Goal: Task Accomplishment & Management: Complete application form

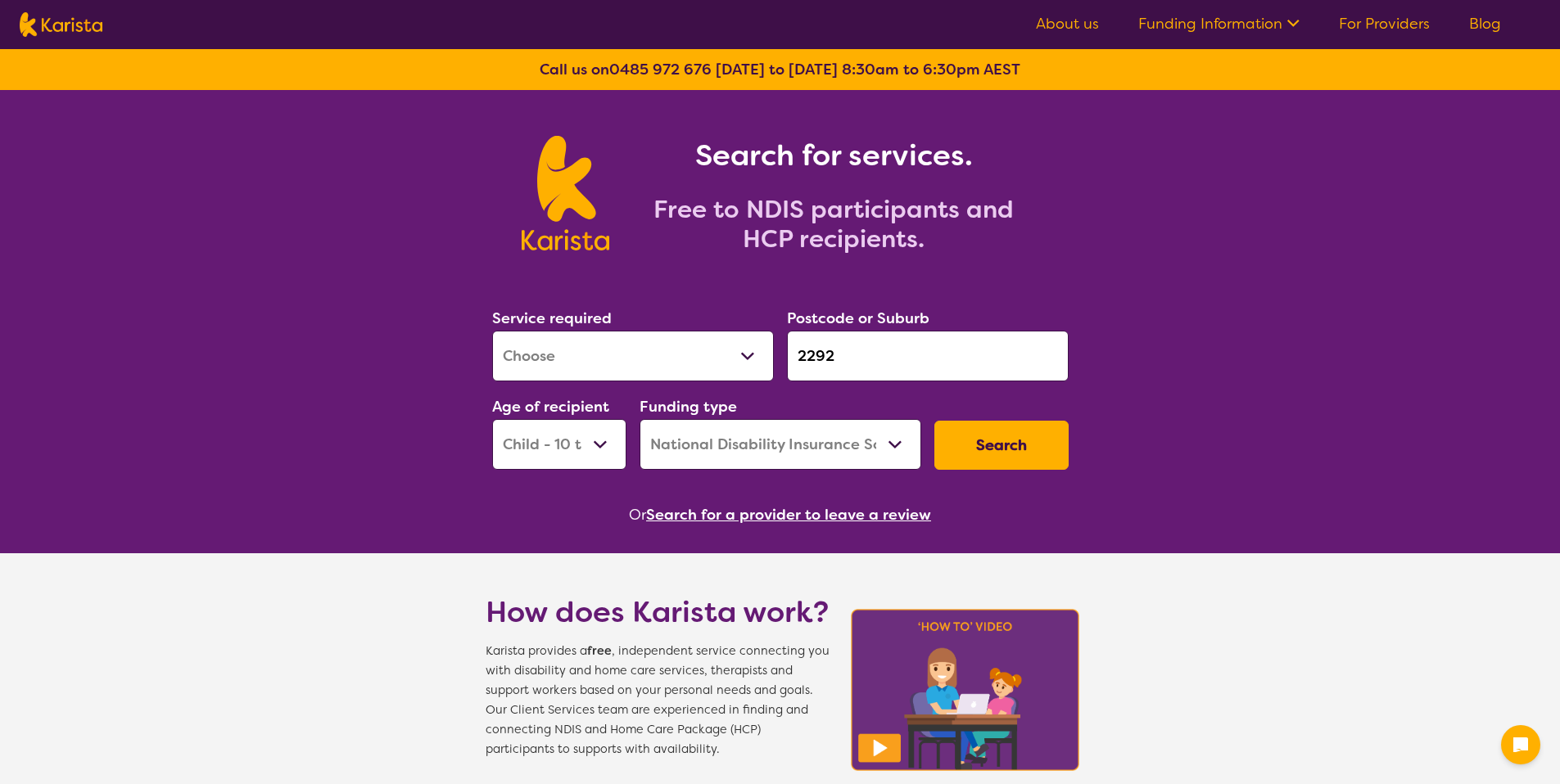
select select "[MEDICAL_DATA]"
select select "CH"
select select "NDIS"
click at [957, 434] on button "Search" at bounding box center [1001, 445] width 134 height 49
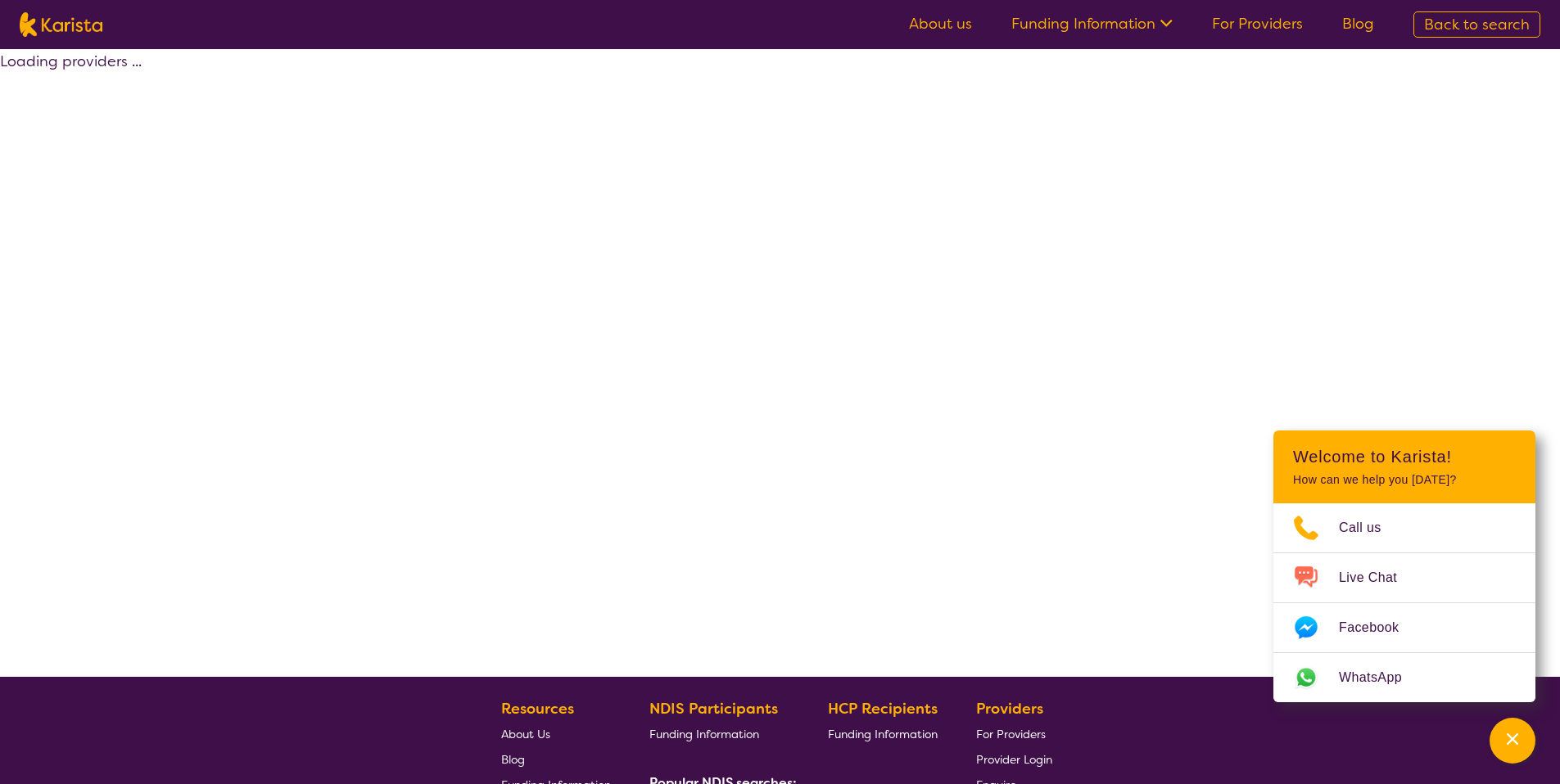
select select "by_score"
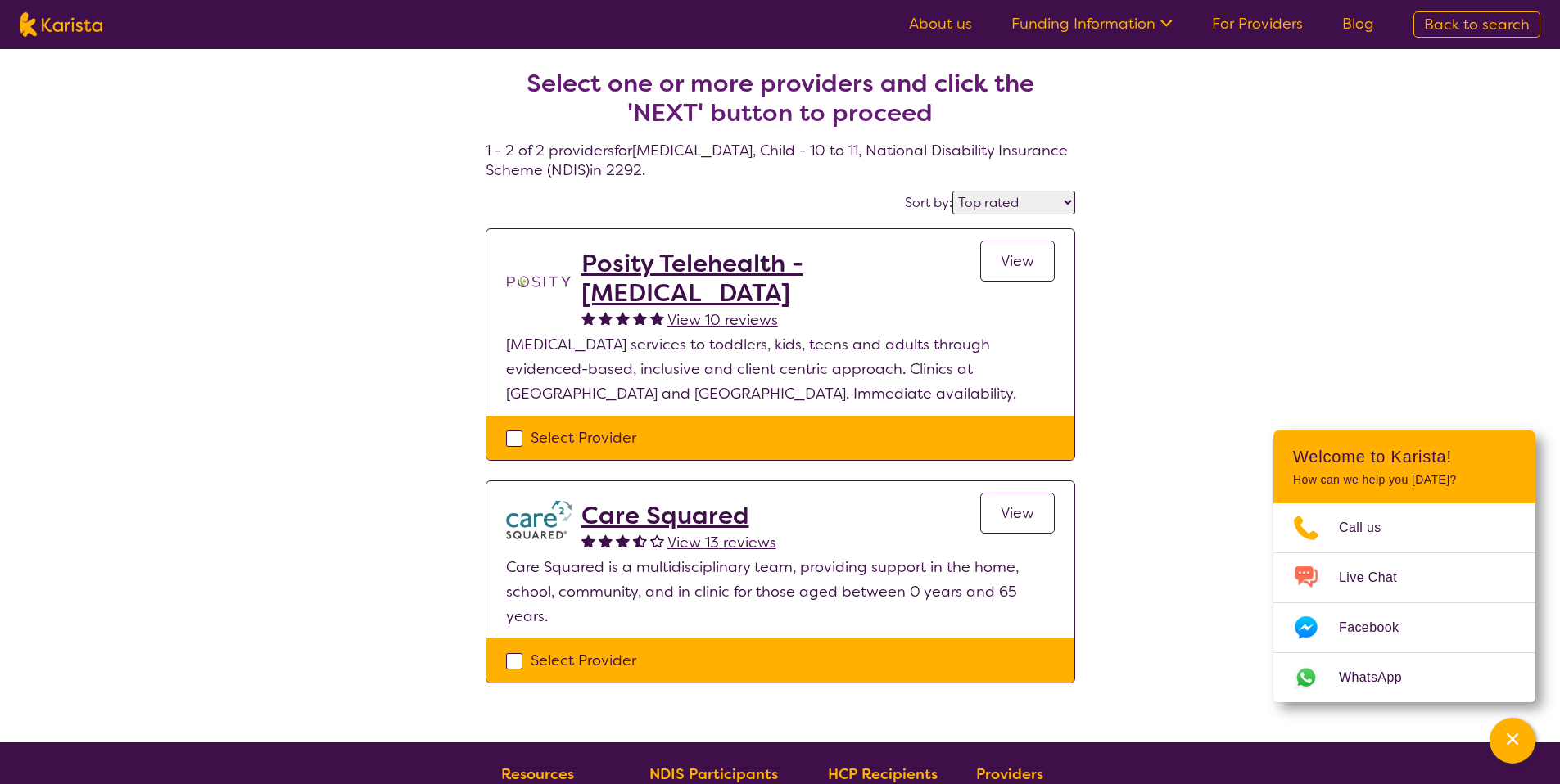
click at [668, 430] on div "Select Provider" at bounding box center [780, 438] width 549 height 25
checkbox input "true"
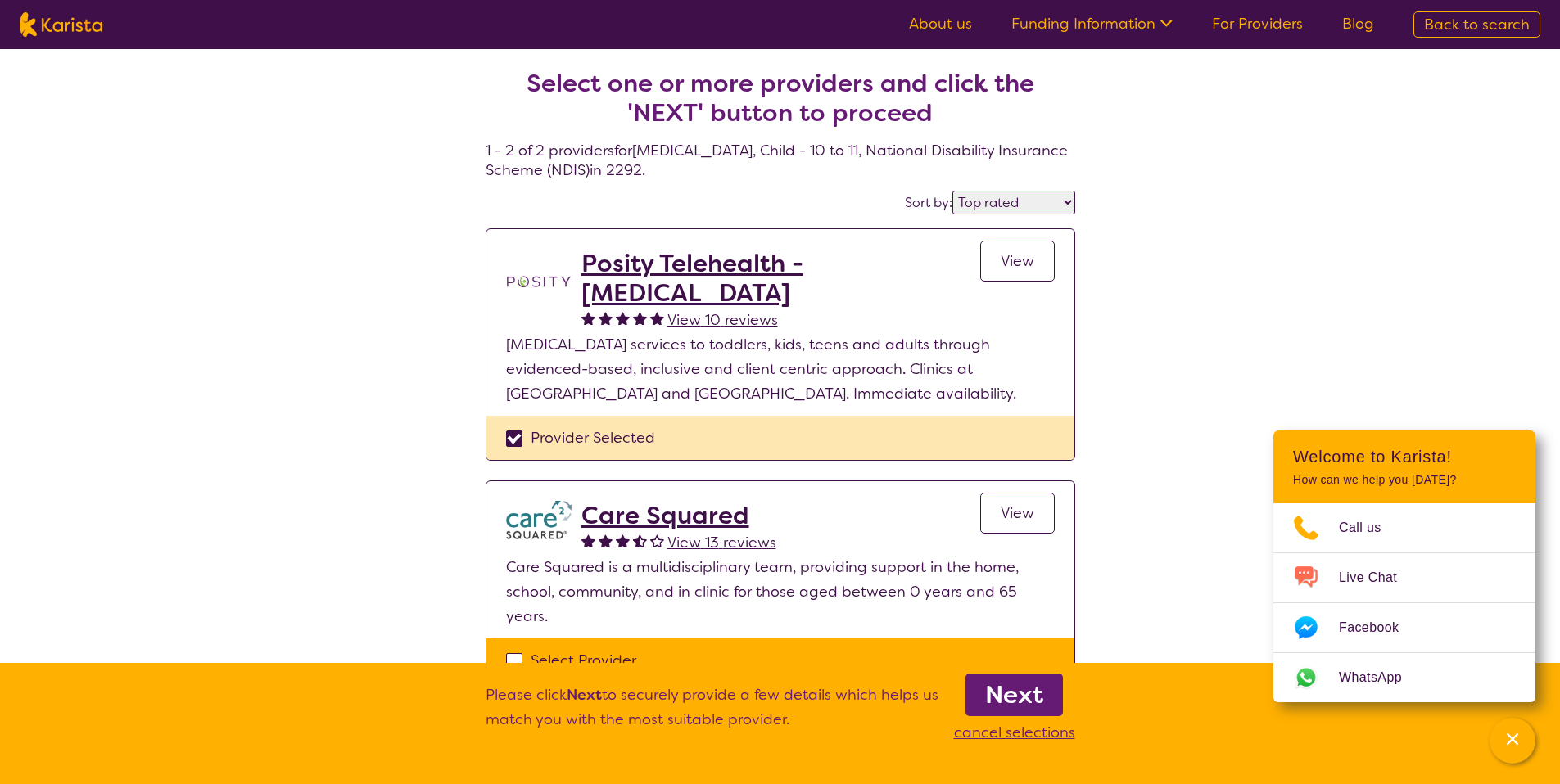
click at [1035, 683] on b "Next" at bounding box center [1014, 694] width 58 height 32
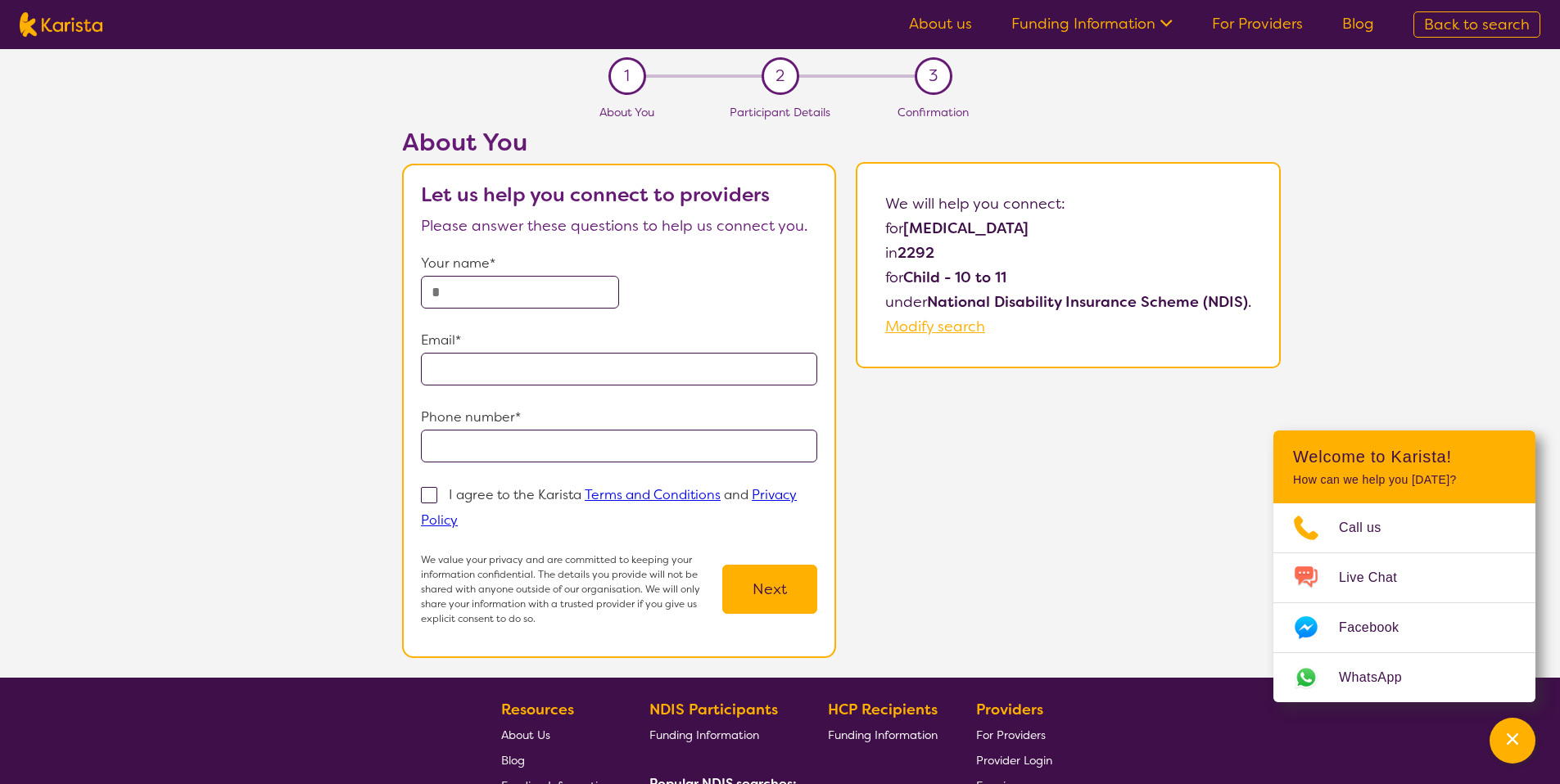
click at [554, 304] on input "text" at bounding box center [520, 291] width 199 height 32
type input "**********"
click at [542, 294] on input "**********" at bounding box center [520, 291] width 199 height 32
type input "**********"
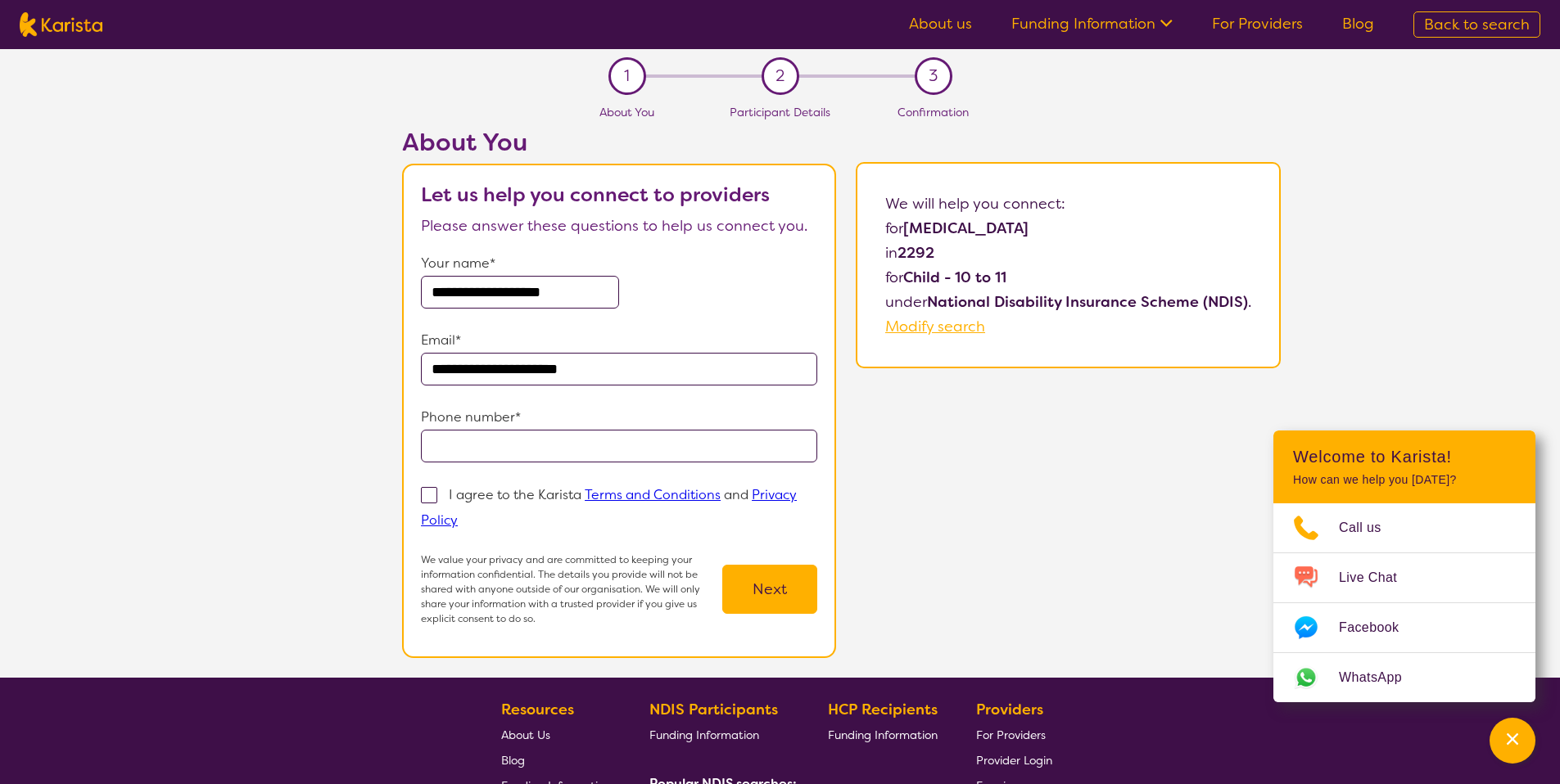
click at [525, 441] on input "tel" at bounding box center [618, 445] width 396 height 32
type input "**********"
click at [532, 504] on div "I agree to the Karista Terms and Conditions and Privacy Policy" at bounding box center [618, 507] width 396 height 51
click at [521, 490] on p "I agree to the Karista Terms and Conditions and Privacy Policy" at bounding box center [609, 507] width 376 height 42
click at [468, 514] on input "I agree to the Karista Terms and Conditions and Privacy Policy" at bounding box center [463, 519] width 11 height 11
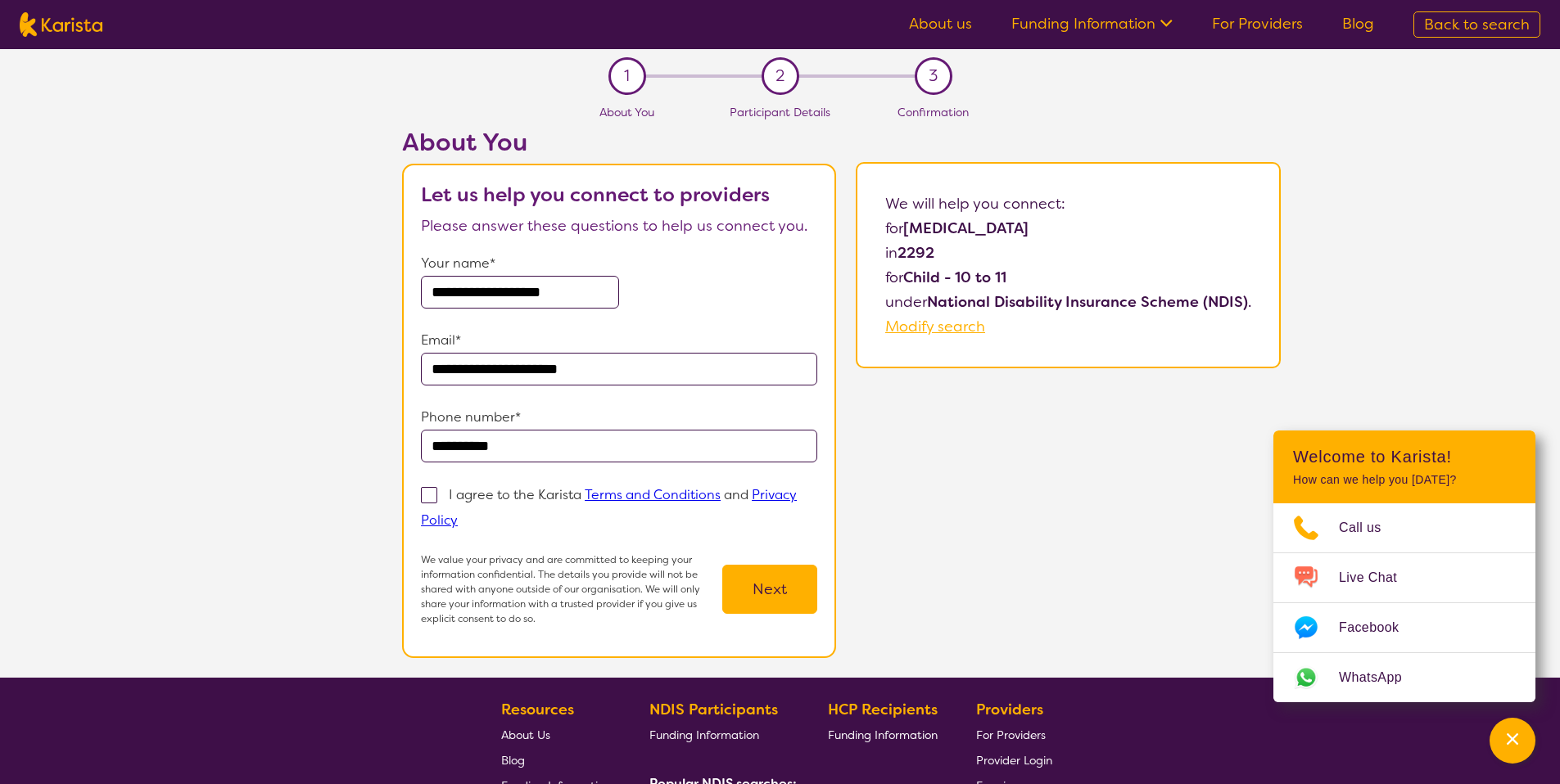
checkbox input "true"
click at [730, 570] on button "Next" at bounding box center [769, 589] width 95 height 49
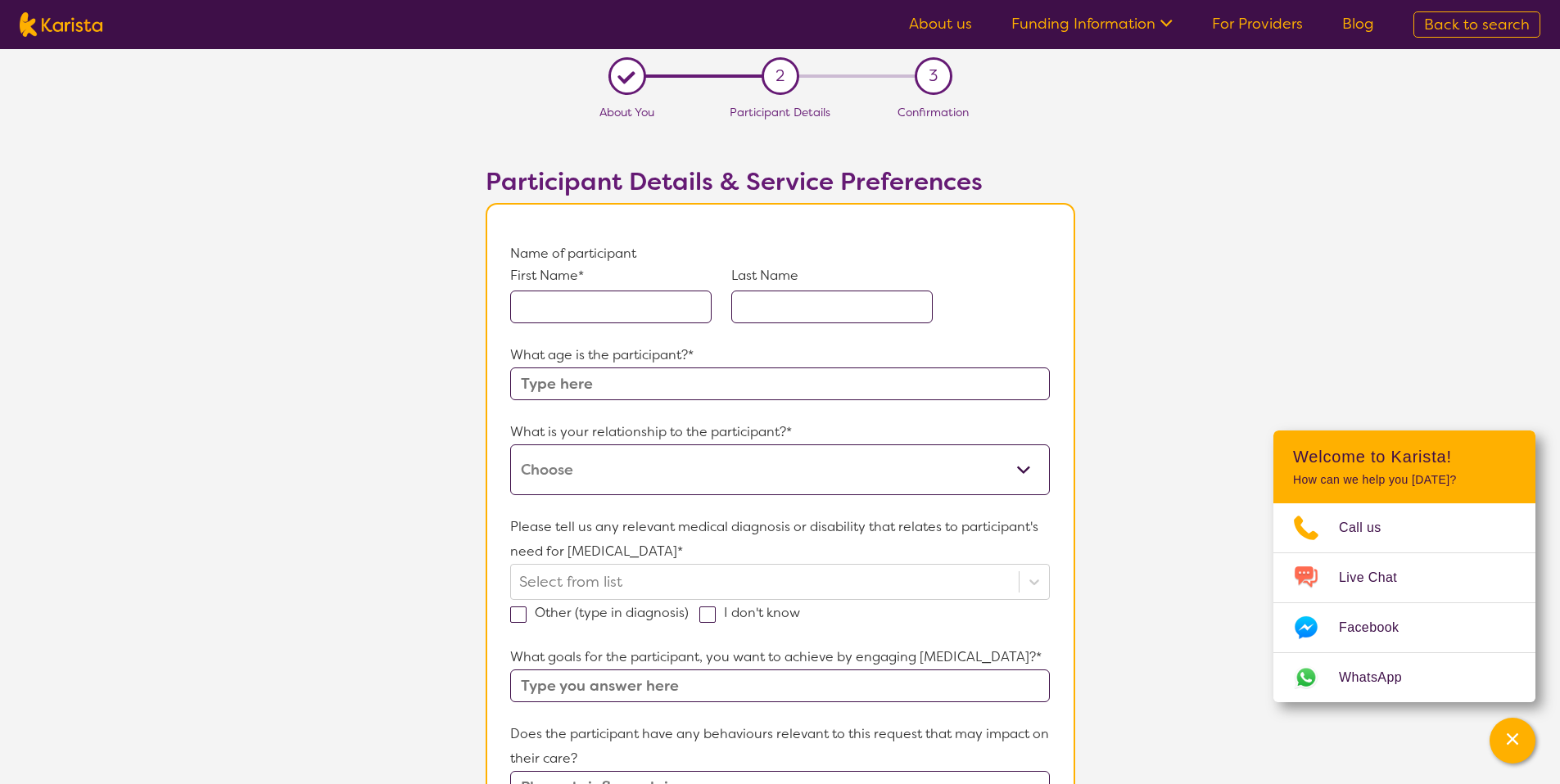
click at [606, 284] on p "First Name*" at bounding box center [610, 276] width 201 height 19
click at [598, 307] on input "text" at bounding box center [610, 306] width 201 height 32
type input "[PERSON_NAME]"
type input "Chauhan"
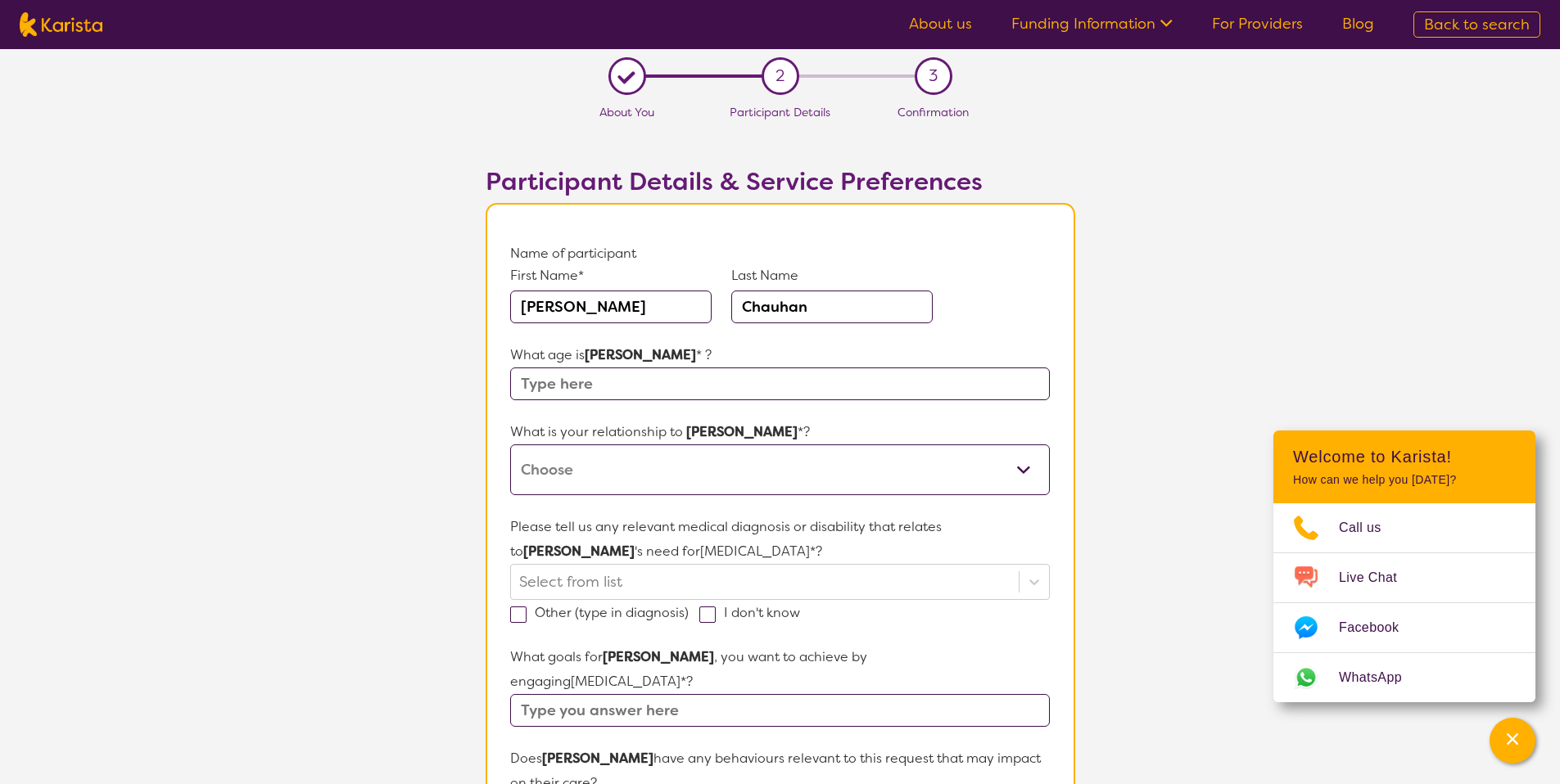
click at [610, 370] on input "text" at bounding box center [779, 384] width 538 height 32
click at [614, 374] on input "text" at bounding box center [779, 384] width 538 height 32
type input "11"
click at [710, 461] on select "This request is for myself I am their parent I am their child I am their spouse…" at bounding box center [779, 470] width 538 height 51
select select "I am their parent"
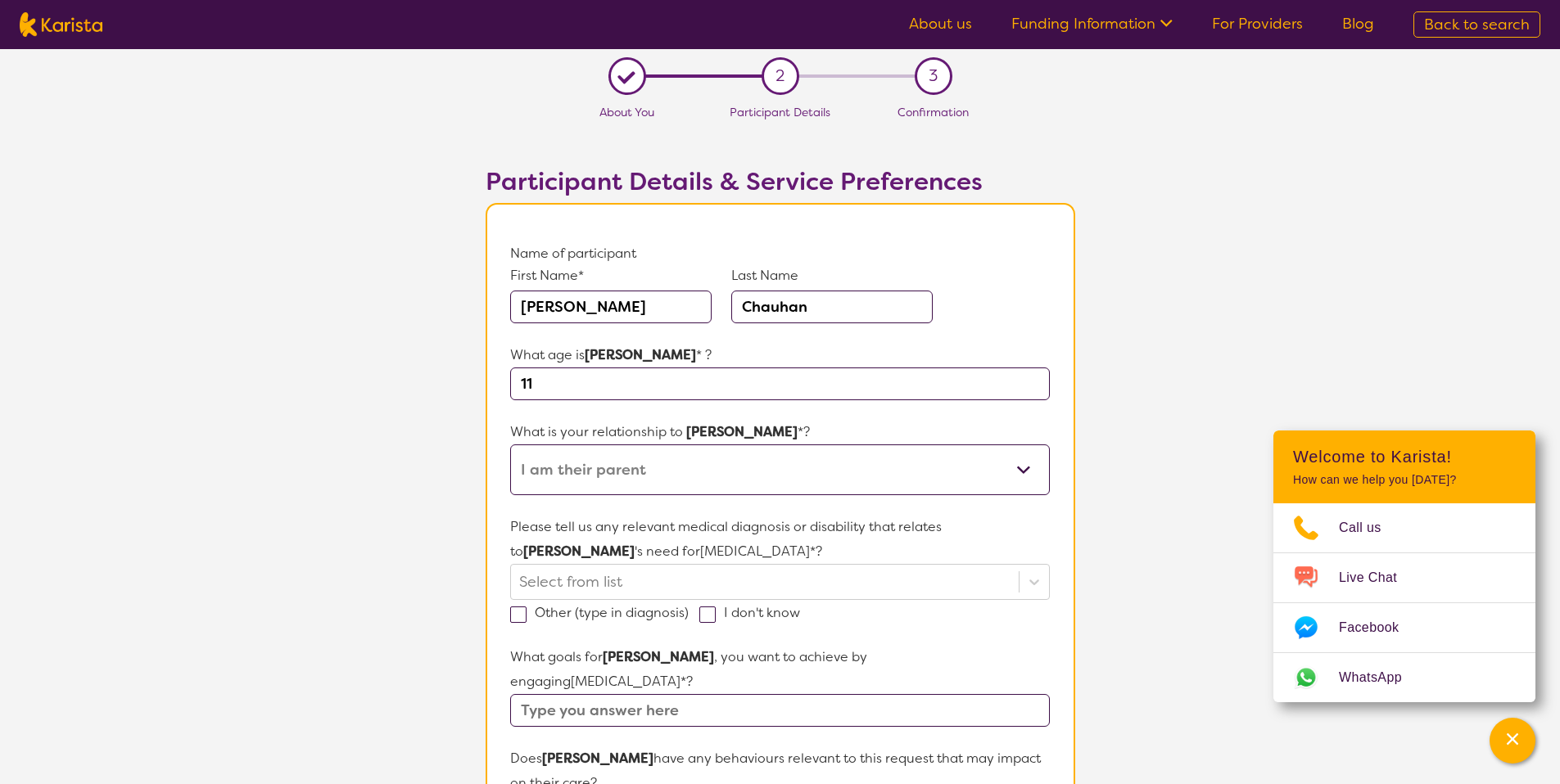
click at [510, 444] on select "This request is for myself I am their parent I am their child I am their spouse…" at bounding box center [779, 470] width 538 height 51
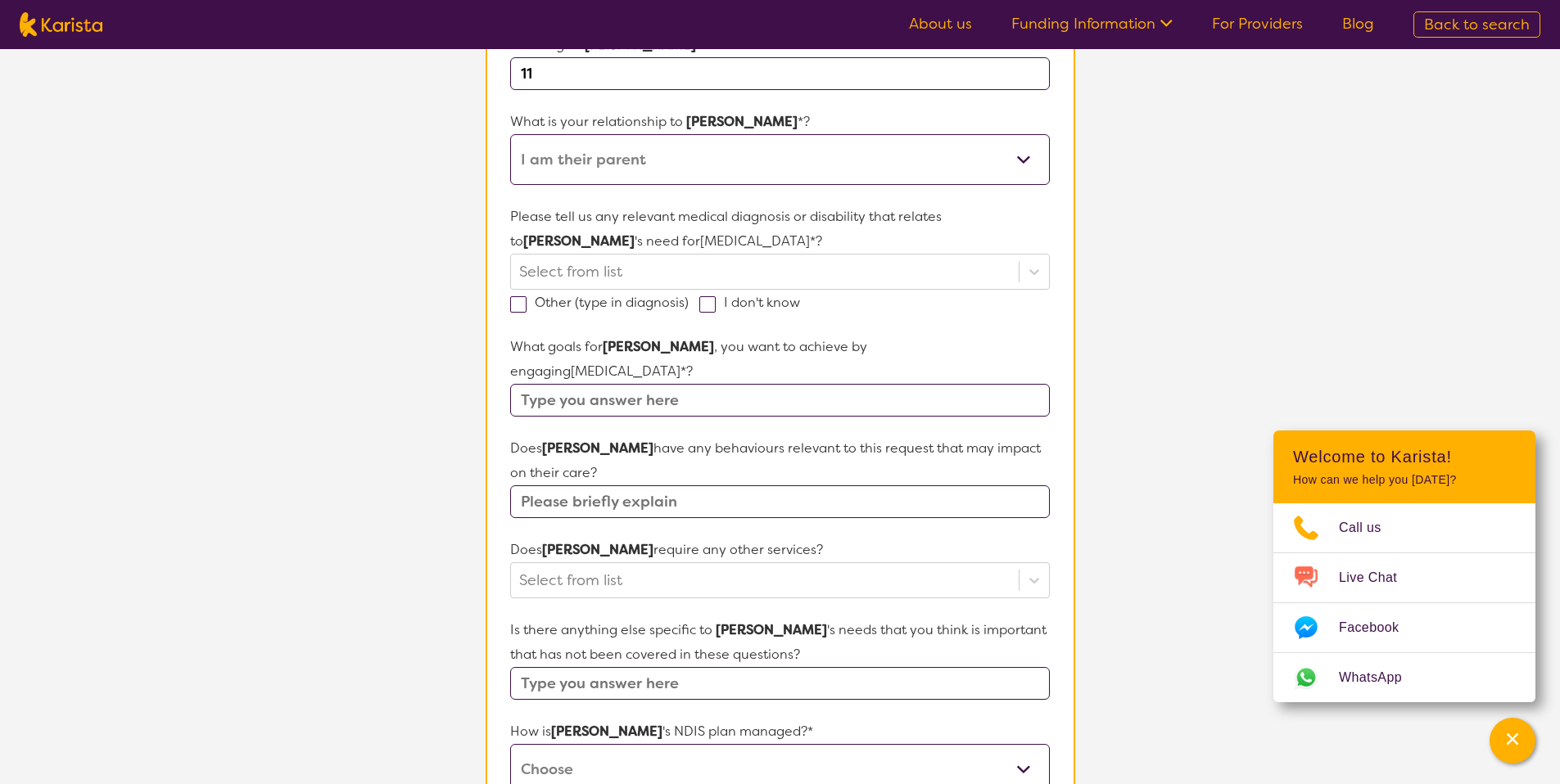
scroll to position [492, 0]
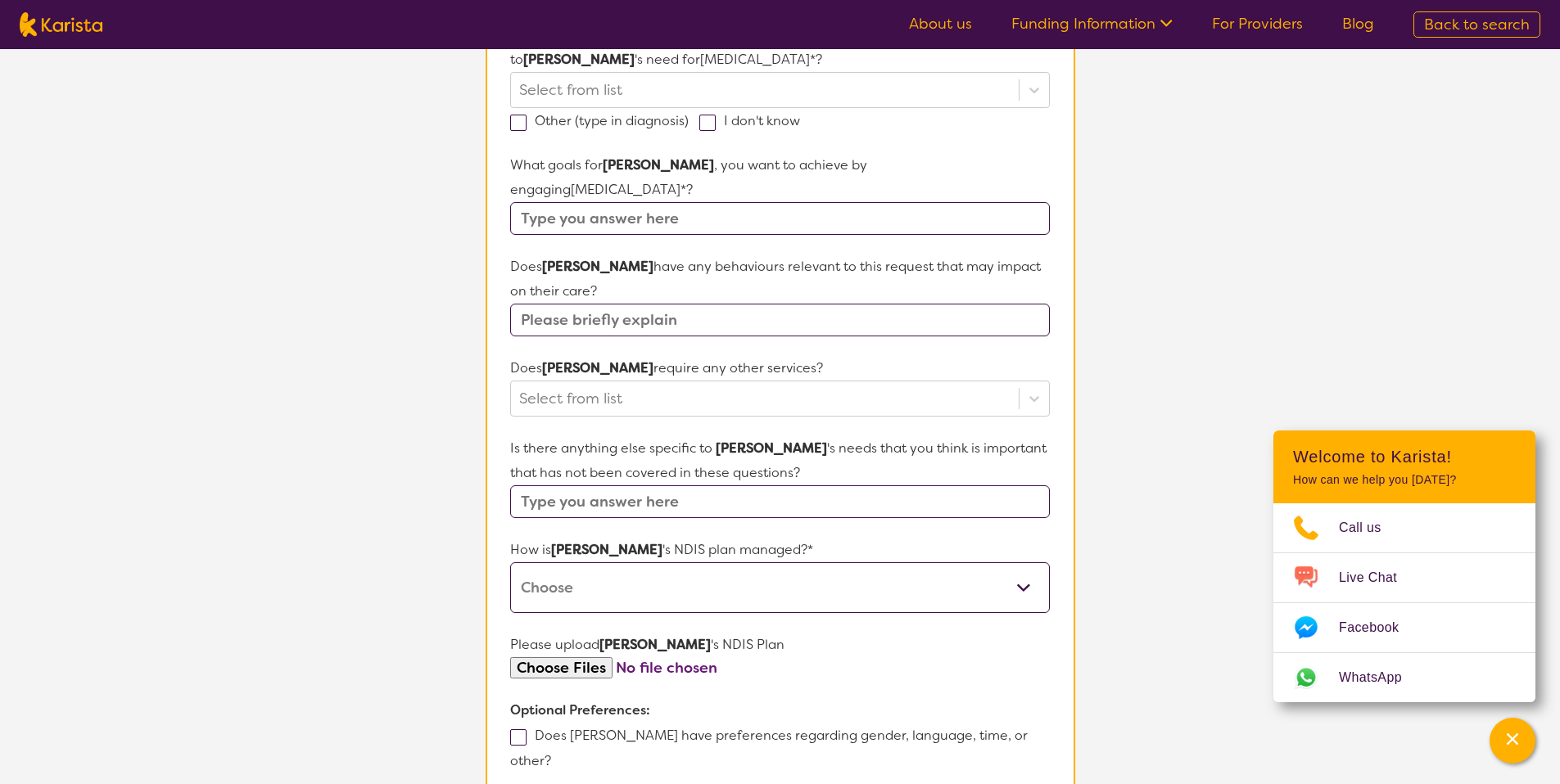
click at [708, 122] on span at bounding box center [707, 123] width 17 height 17
click at [800, 122] on input "I don't know" at bounding box center [805, 120] width 11 height 11
checkbox input "true"
click at [672, 202] on input "text" at bounding box center [779, 218] width 538 height 32
type input "Test"
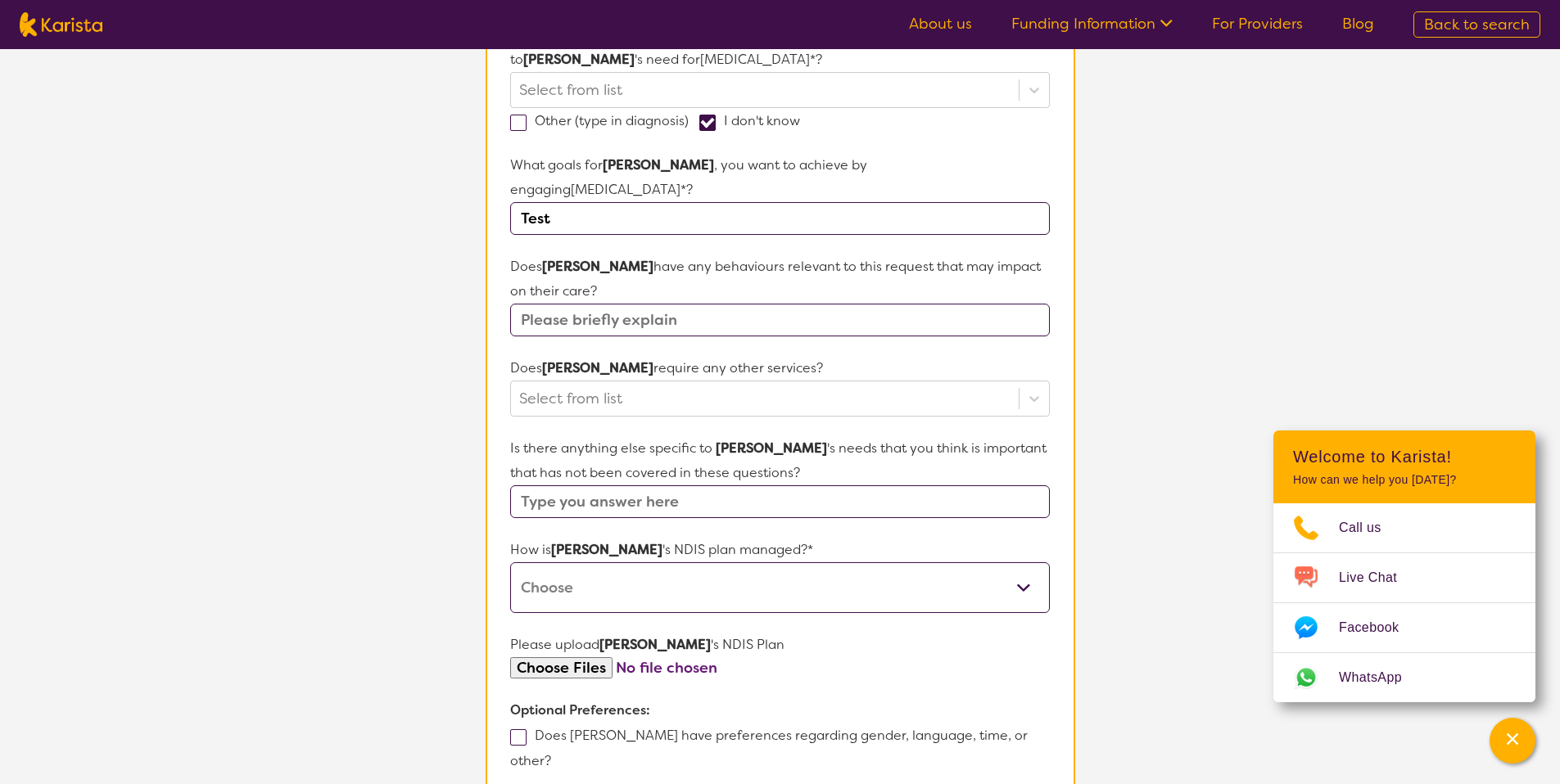
click at [780, 582] on select "Self-managed NDIS plan Managed by a registered plan management provider (not th…" at bounding box center [779, 587] width 538 height 51
select select "Self Managed"
click at [510, 562] on select "Self-managed NDIS plan Managed by a registered plan management provider (not th…" at bounding box center [779, 587] width 538 height 51
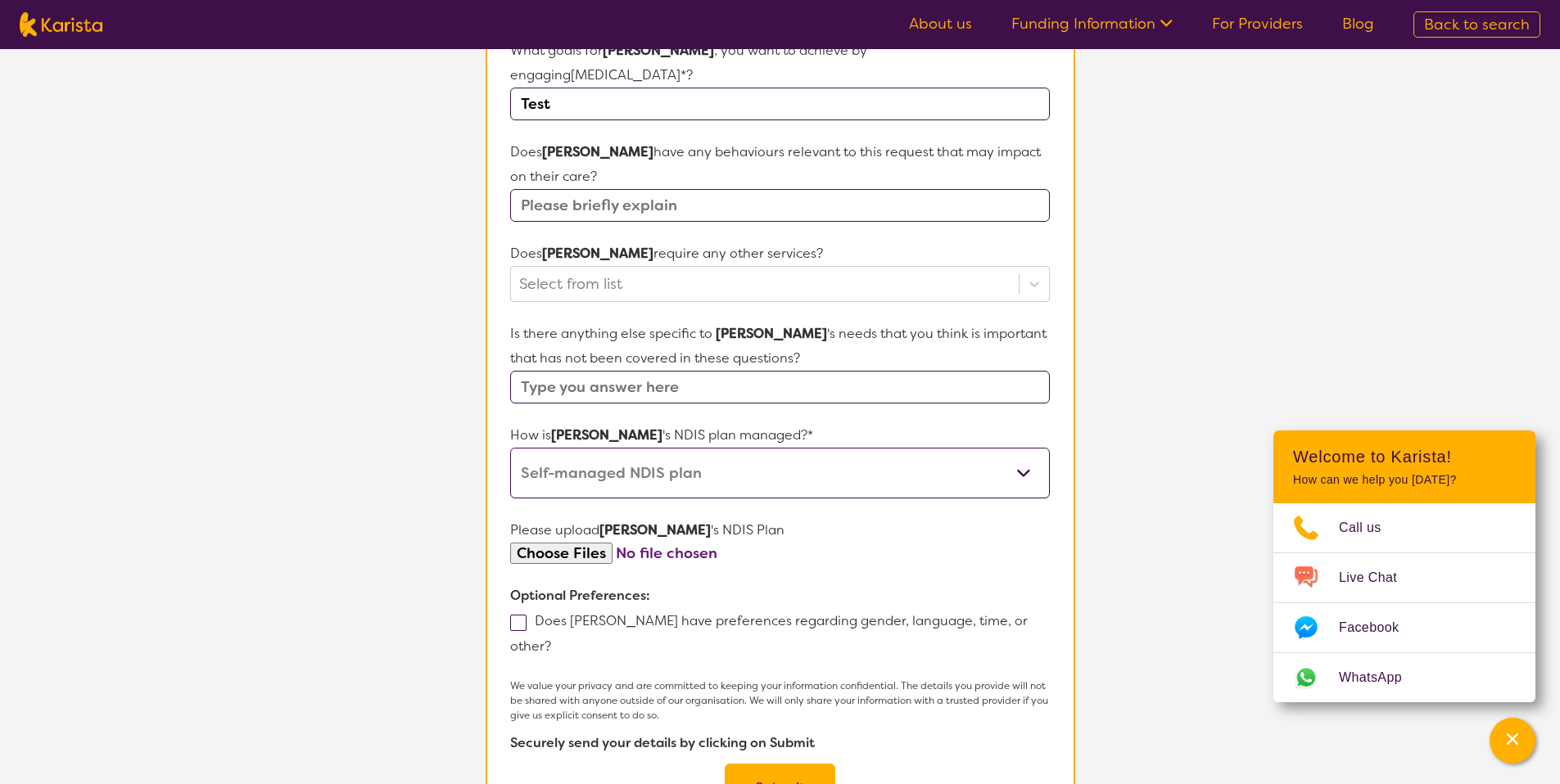
scroll to position [609, 0]
drag, startPoint x: 799, startPoint y: 716, endPoint x: 791, endPoint y: 707, distance: 12.0
click at [799, 760] on button "Submit" at bounding box center [780, 785] width 111 height 49
